Goal: Task Accomplishment & Management: Manage account settings

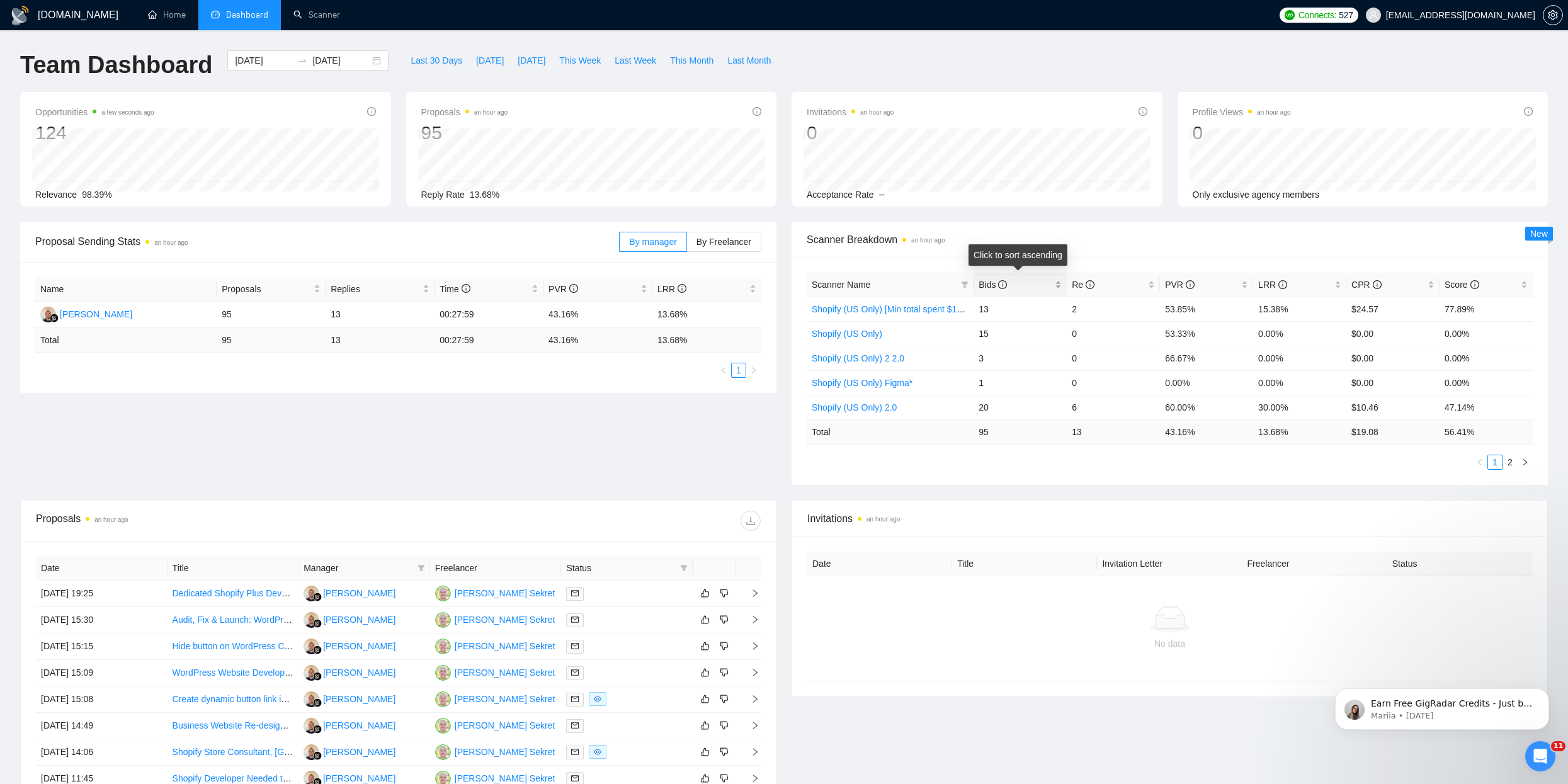
click at [992, 280] on span "Bids" at bounding box center [993, 284] width 29 height 10
click at [538, 432] on div "Proposal Sending Stats an hour ago By manager By Freelancer Name Proposals Repl…" at bounding box center [784, 360] width 1543 height 278
click at [1561, 19] on span "setting" at bounding box center [1553, 15] width 19 height 10
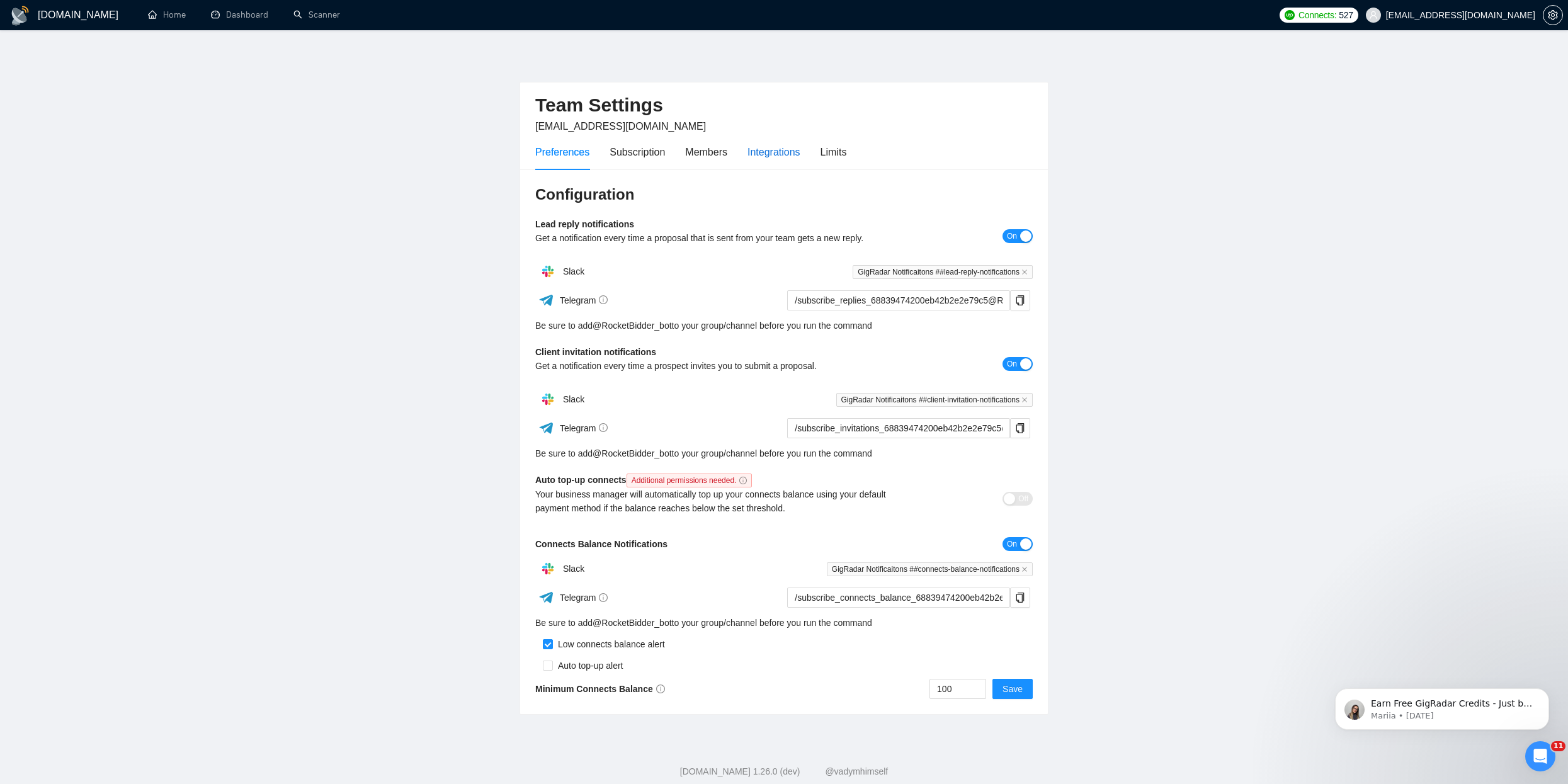
click at [763, 153] on div "Integrations" at bounding box center [774, 152] width 53 height 16
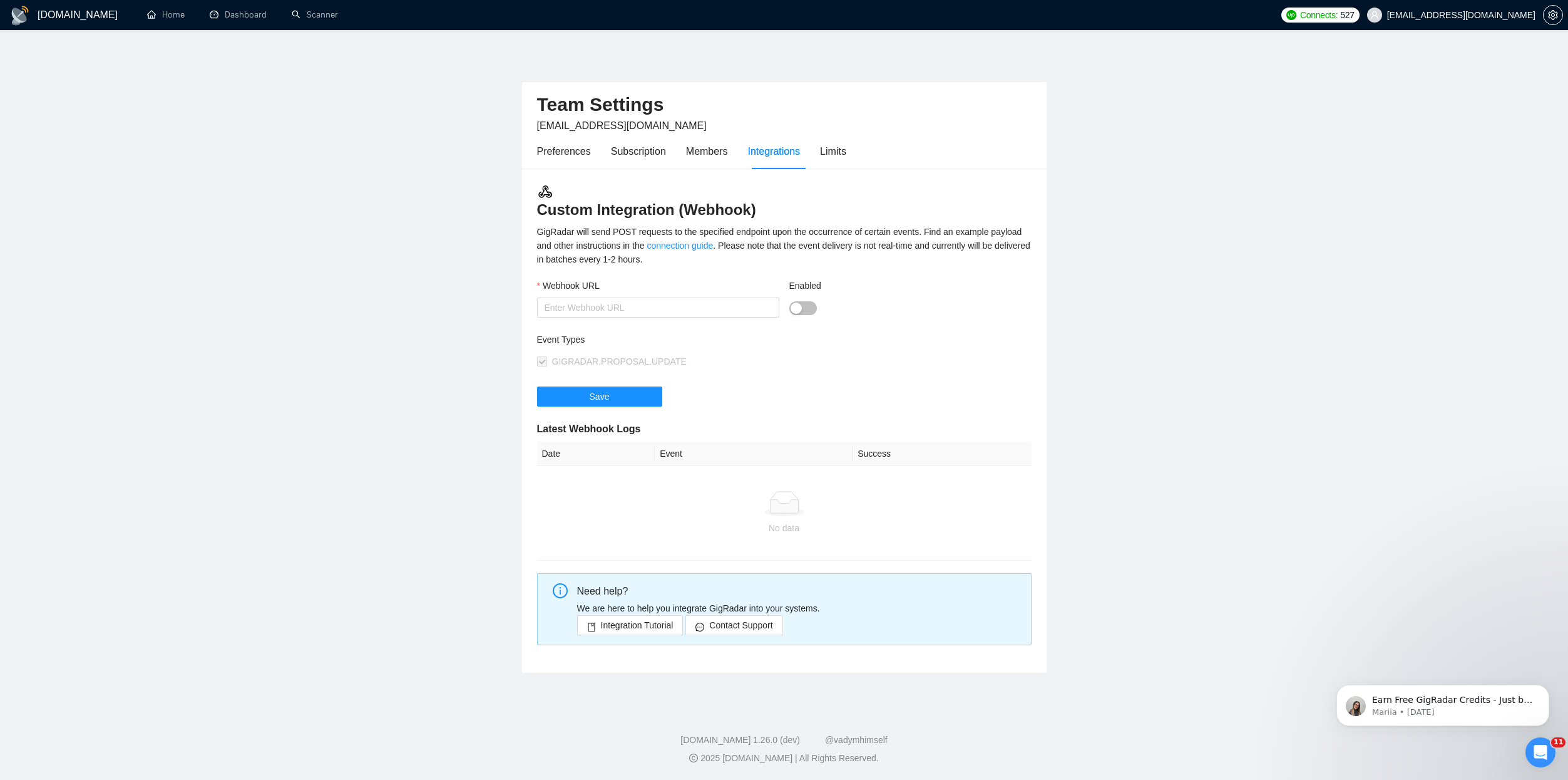
click at [808, 313] on button "Enabled" at bounding box center [803, 308] width 28 height 14
click at [717, 314] on input "Webhook URL" at bounding box center [658, 308] width 242 height 20
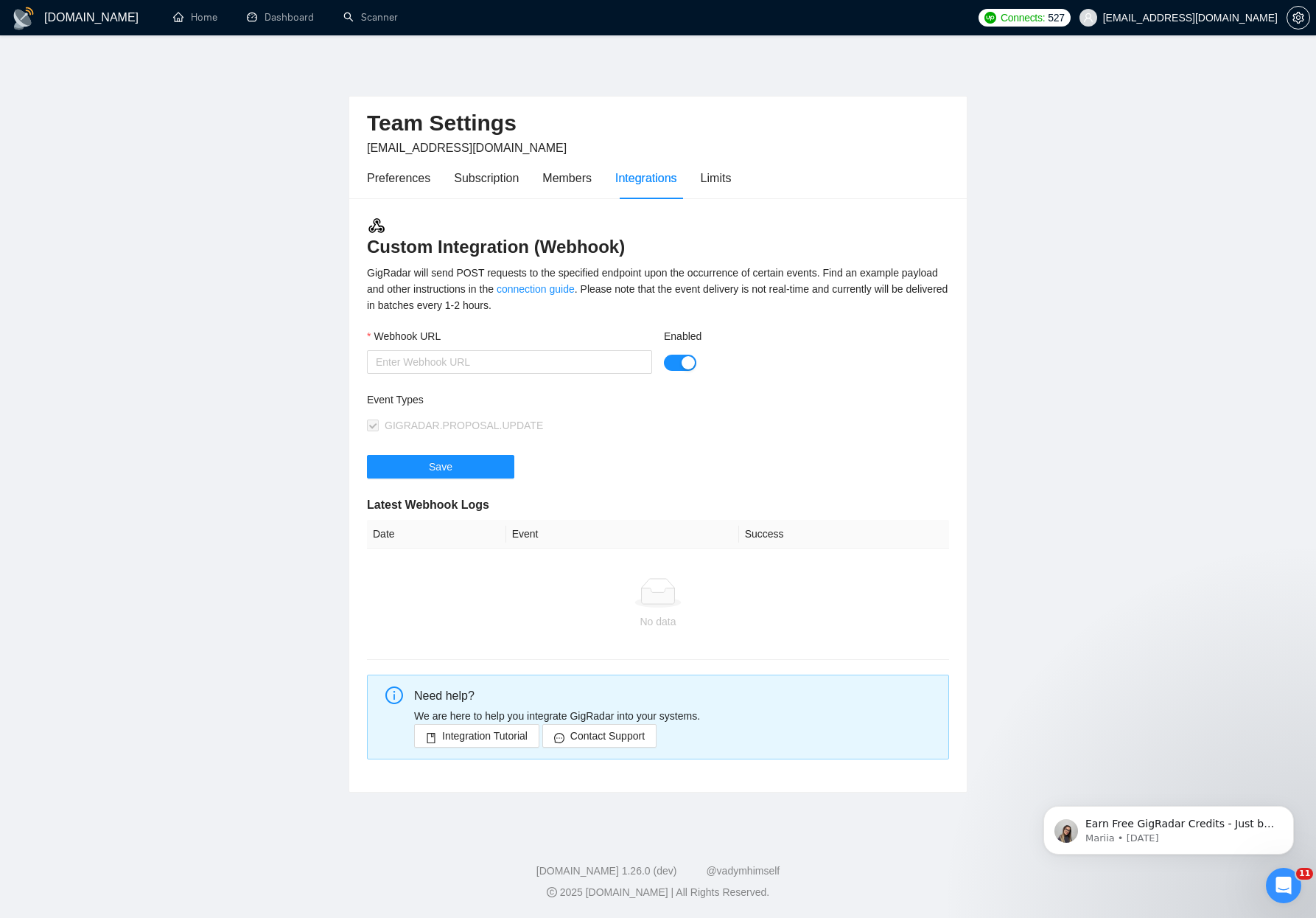
click at [568, 348] on div "Webhook URL" at bounding box center [510, 339] width 286 height 22
click at [554, 352] on input "Webhook URL" at bounding box center [510, 362] width 286 height 24
paste input "[URL][DOMAIN_NAME]"
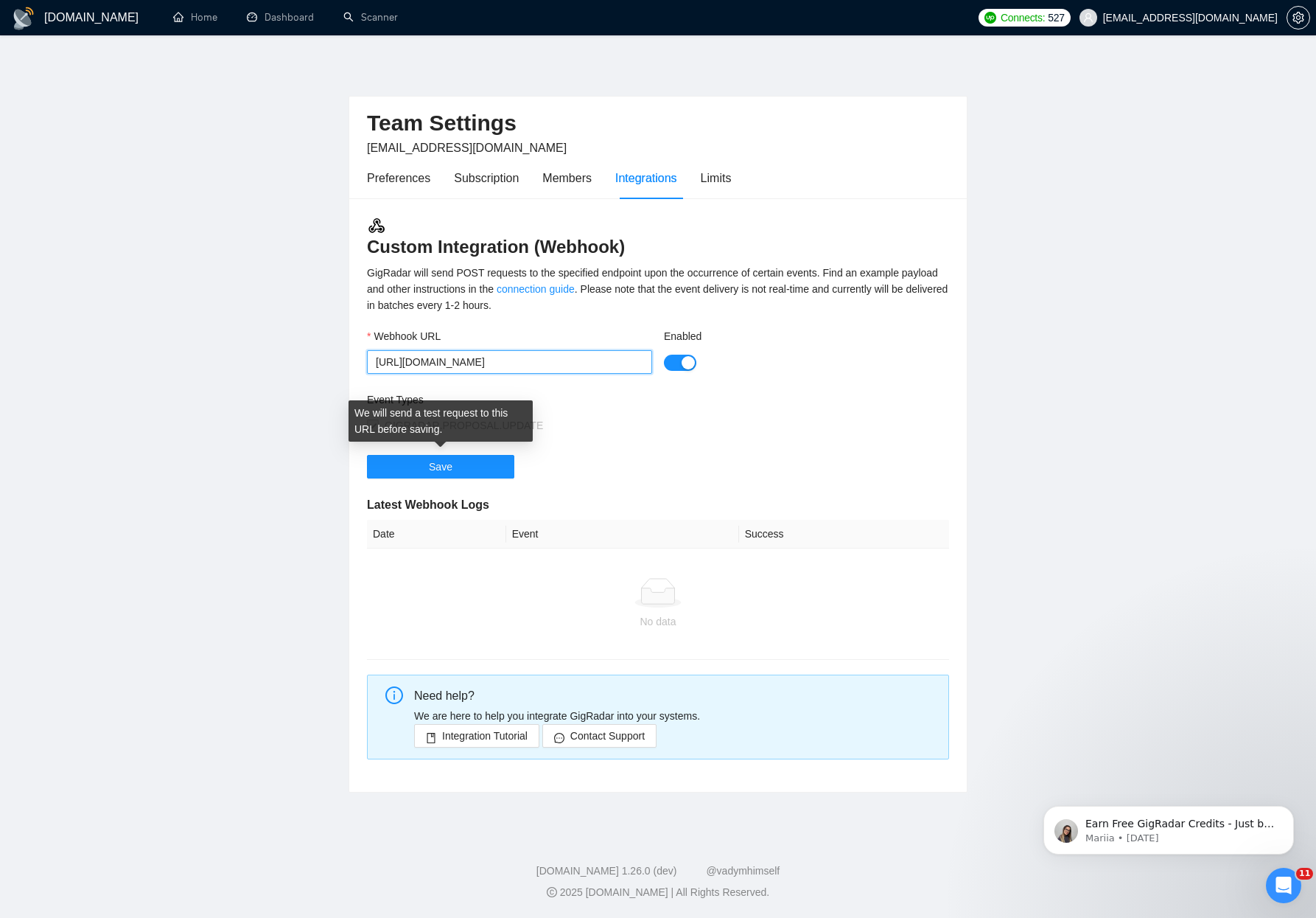
type input "[URL][DOMAIN_NAME]"
click at [681, 451] on div "Event Types GIGRADAR.PROPOSAL.UPDATE" at bounding box center [658, 423] width 582 height 63
click at [491, 464] on button "Save" at bounding box center [440, 467] width 148 height 24
